Goal: Transaction & Acquisition: Purchase product/service

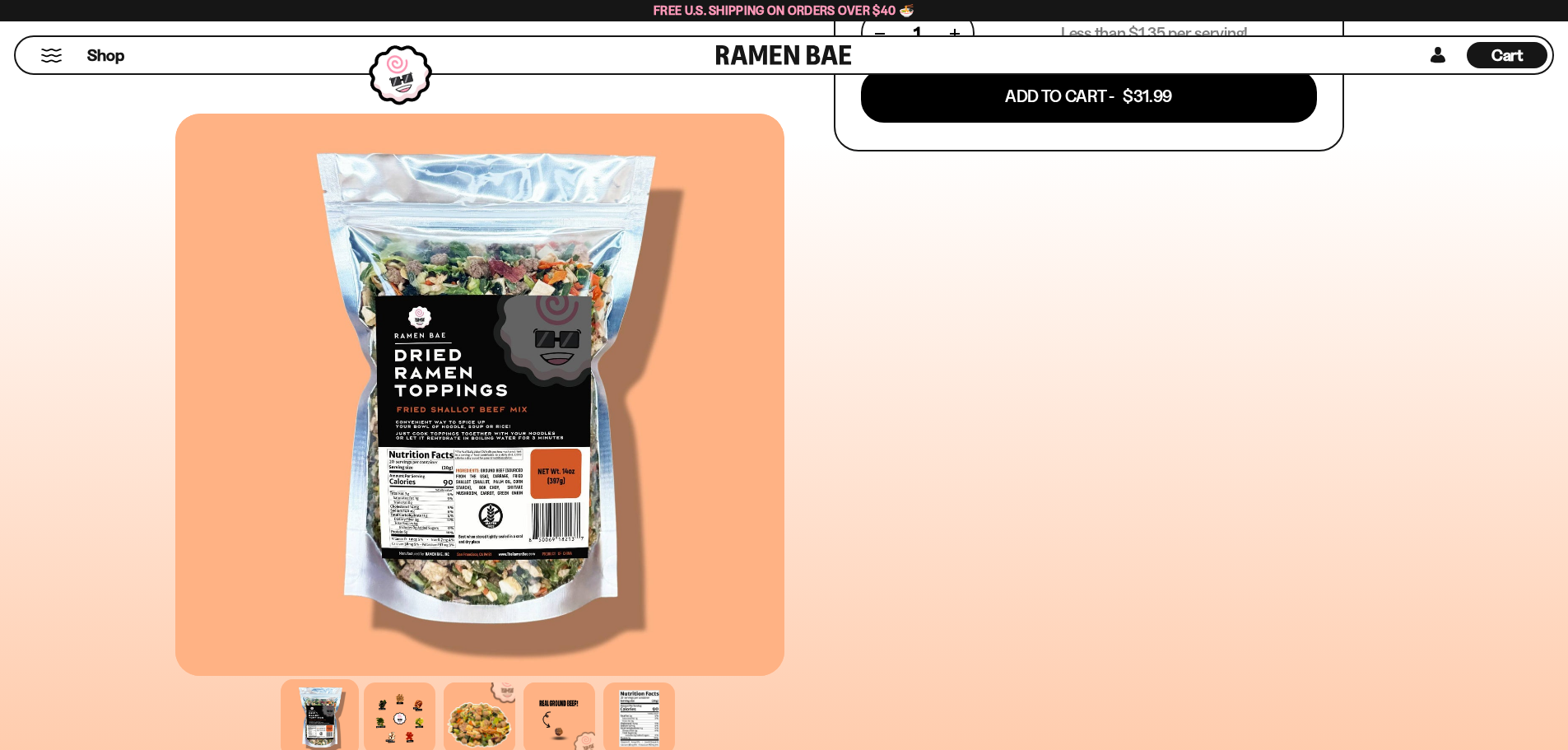
scroll to position [823, 0]
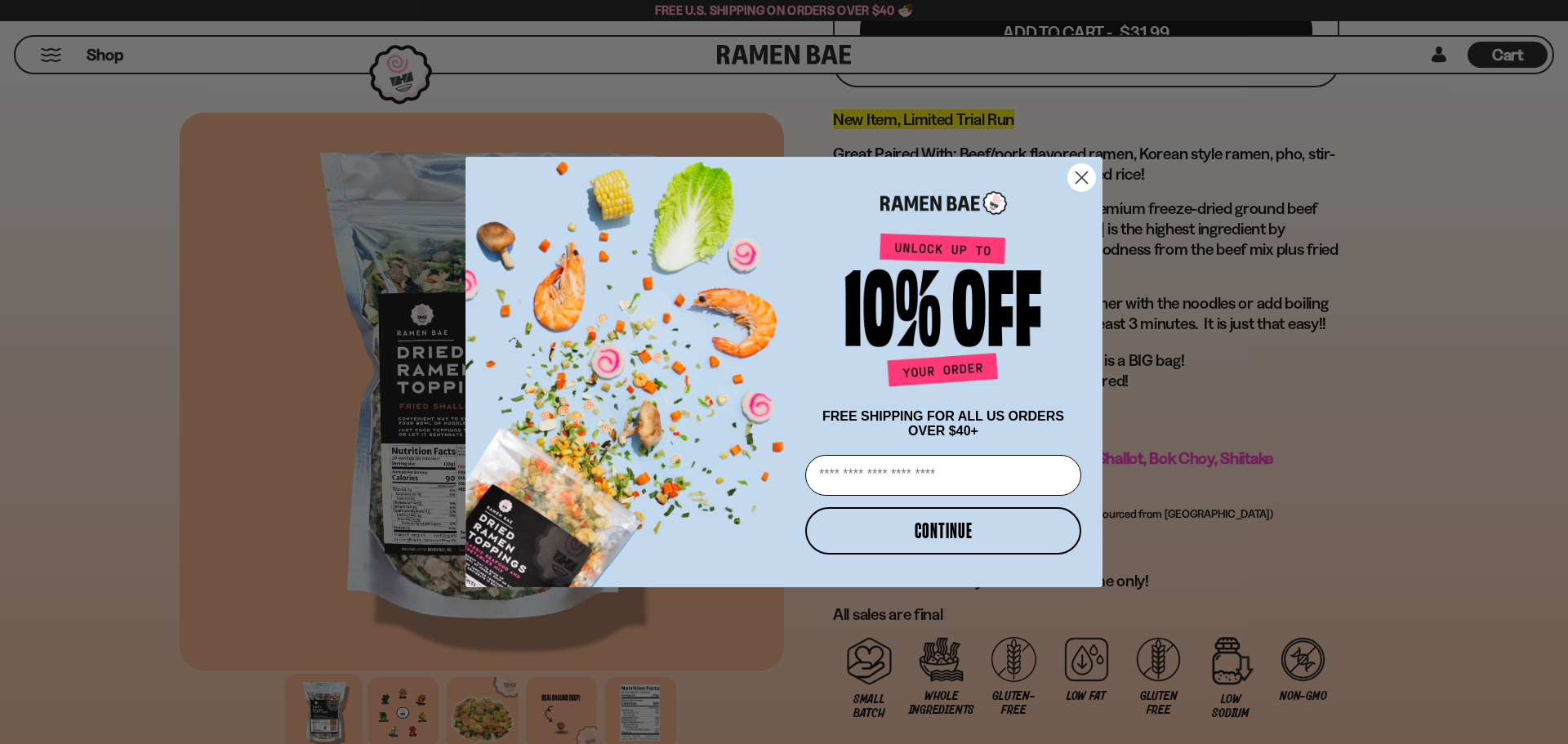
click at [1082, 170] on icon "Close dialog" at bounding box center [1082, 178] width 28 height 28
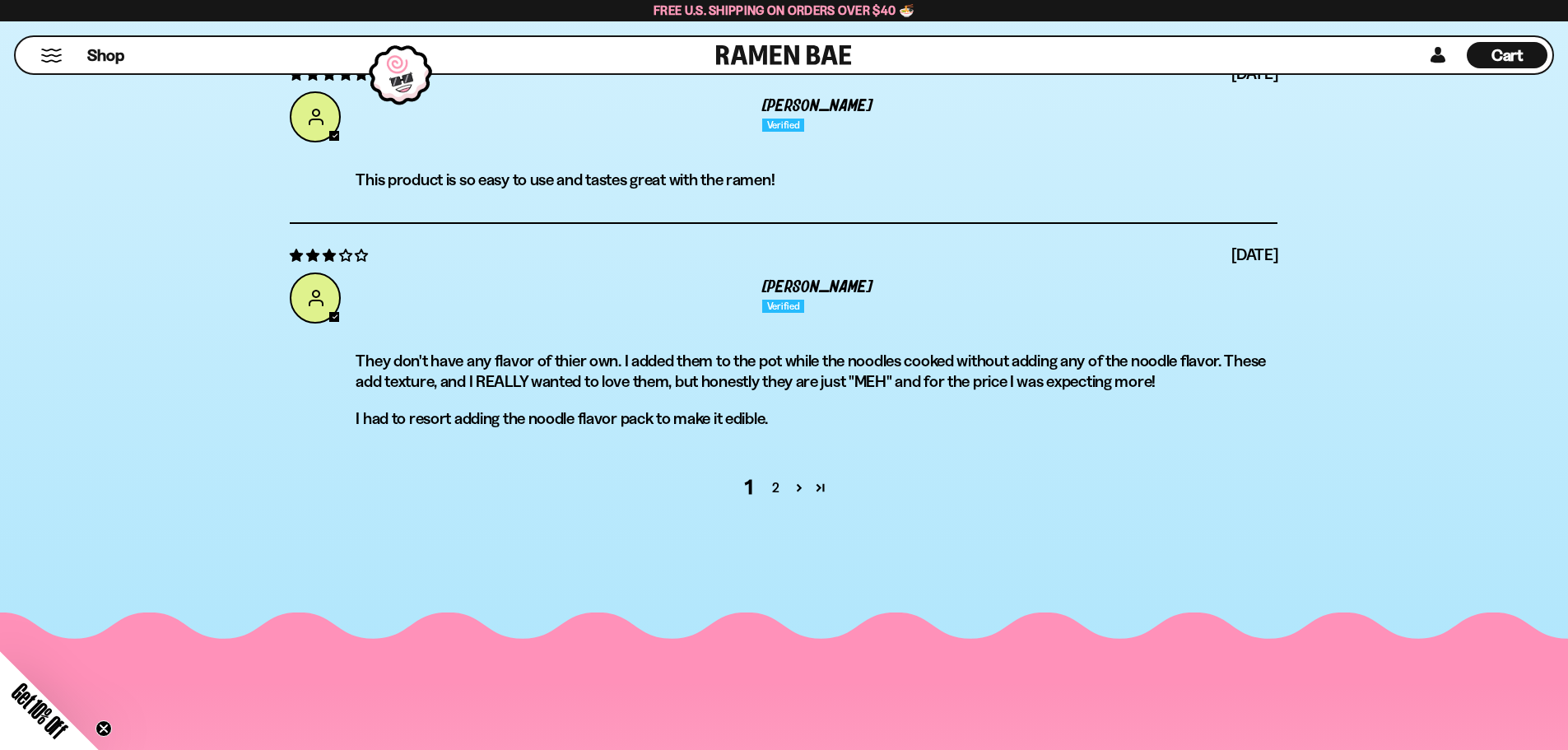
scroll to position [6424, 0]
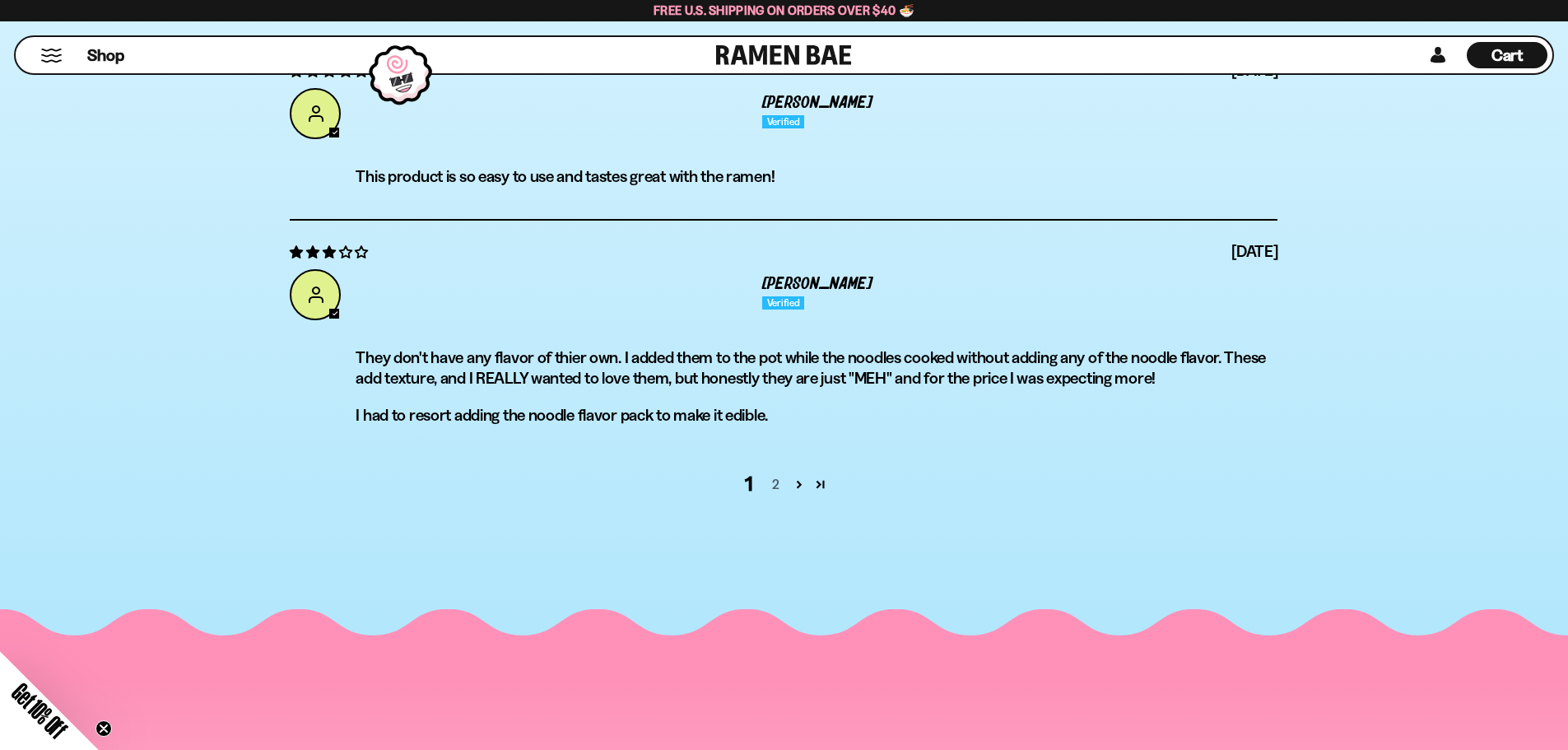
click at [776, 486] on link "2" at bounding box center [775, 484] width 26 height 20
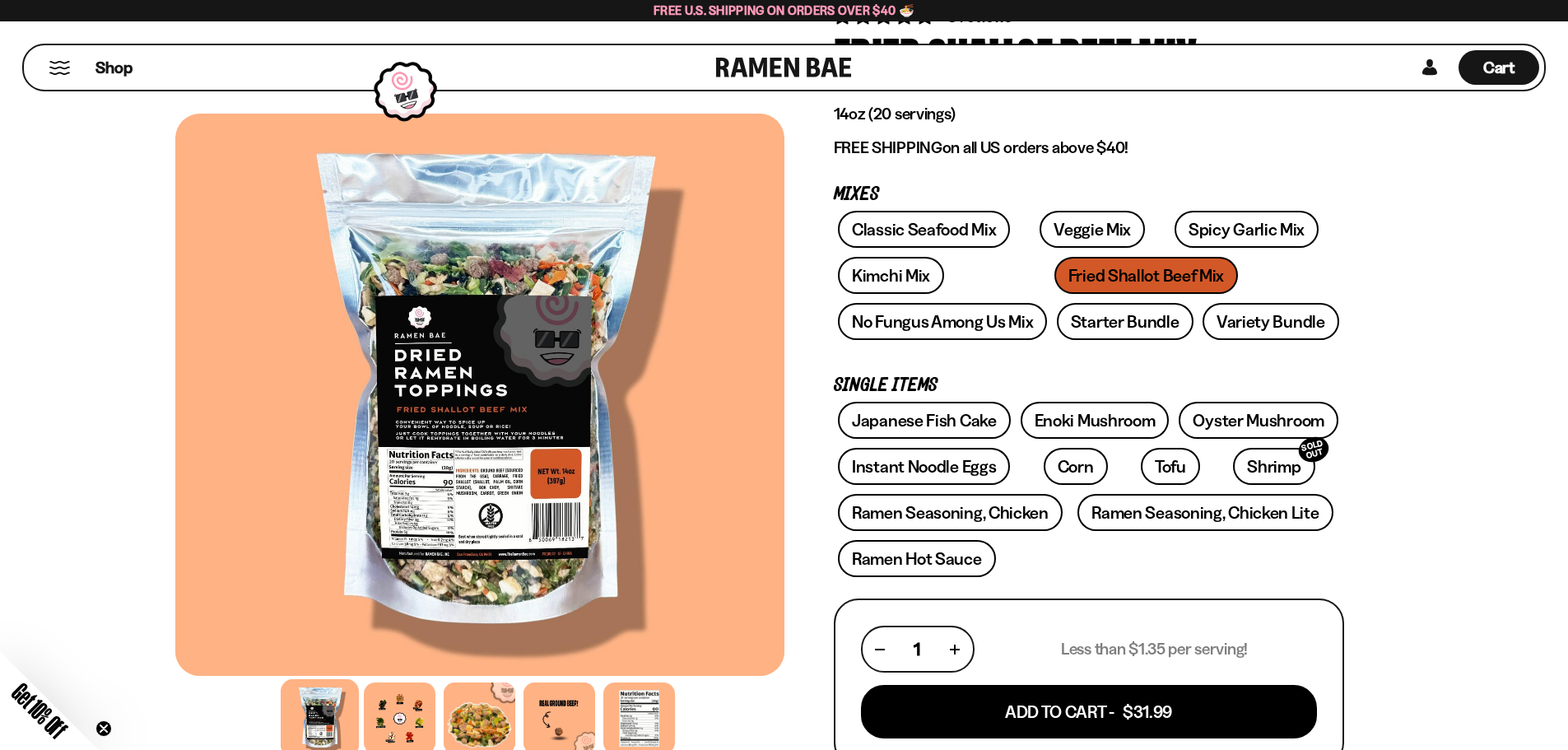
scroll to position [82, 0]
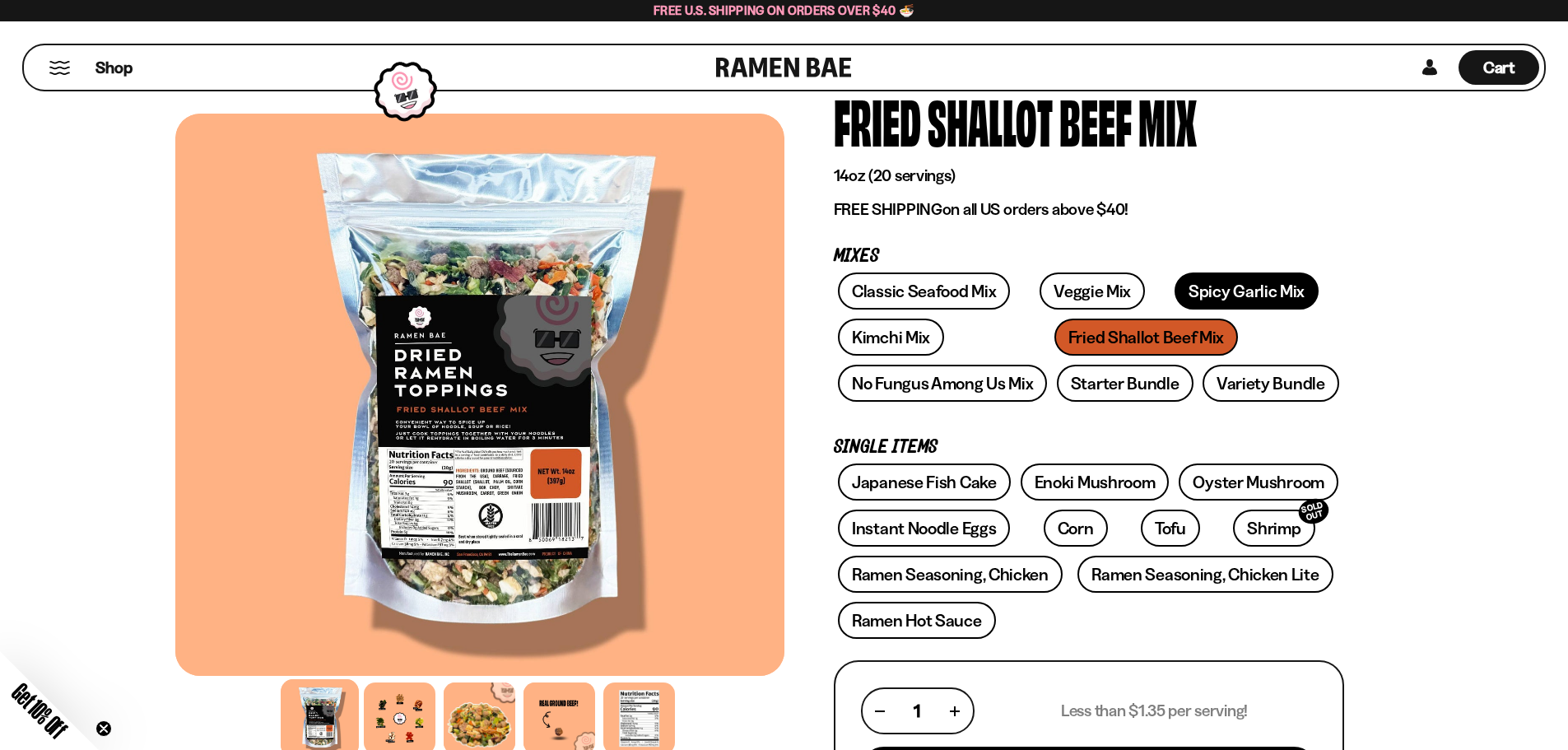
click at [1203, 293] on link "Spicy Garlic Mix" at bounding box center [1246, 291] width 144 height 37
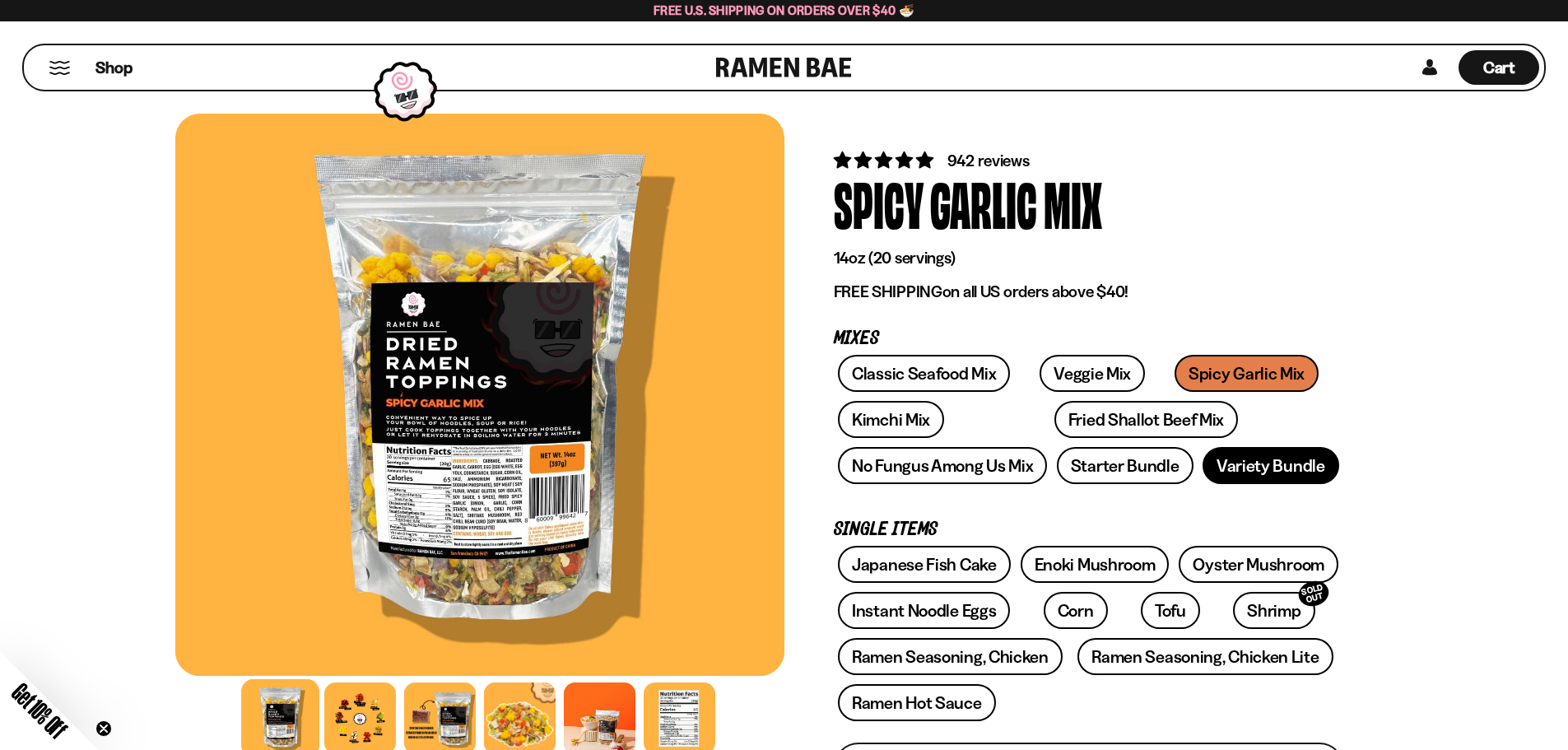
click at [1250, 466] on link "Variety Bundle" at bounding box center [1271, 465] width 137 height 37
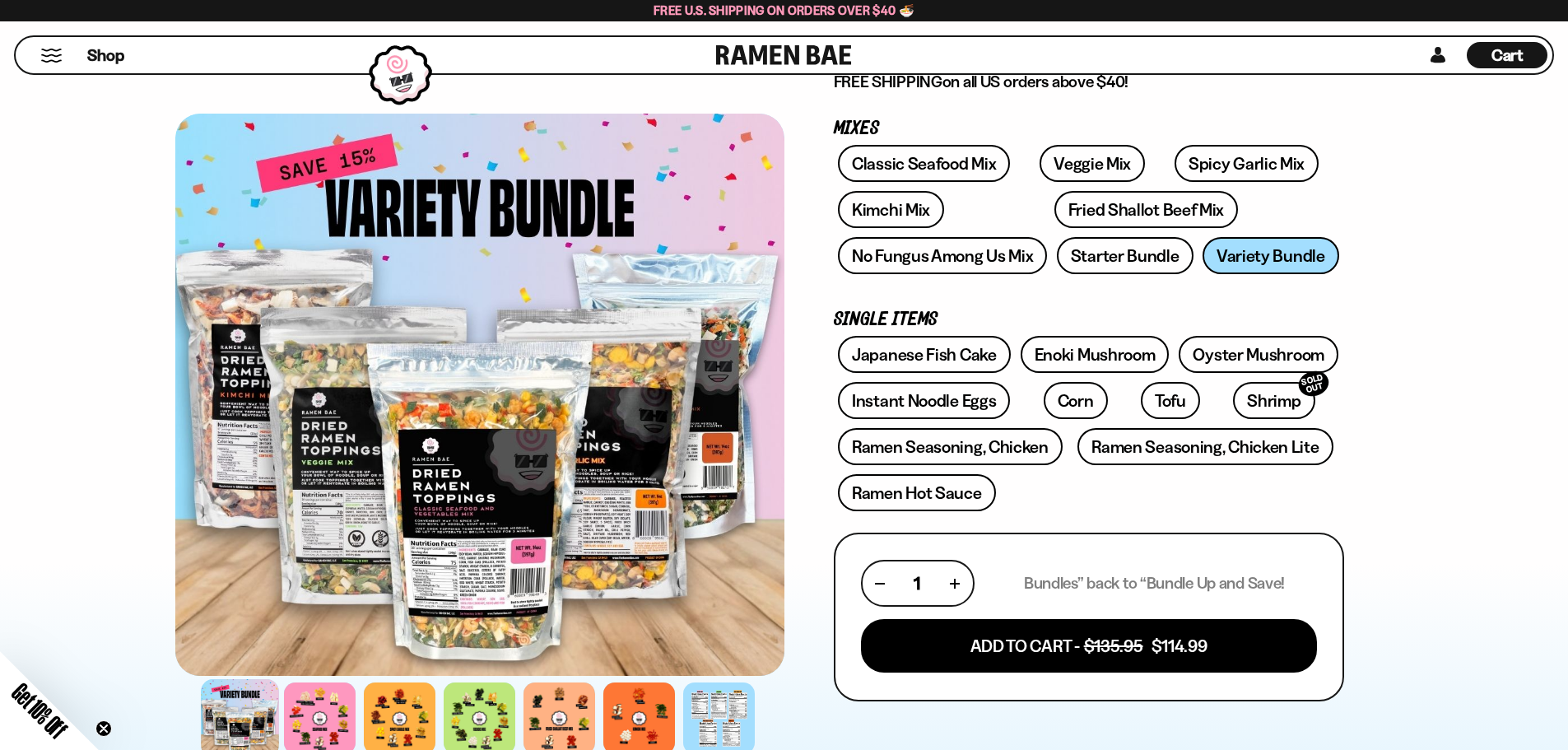
scroll to position [247, 0]
